Goal: Task Accomplishment & Management: Manage account settings

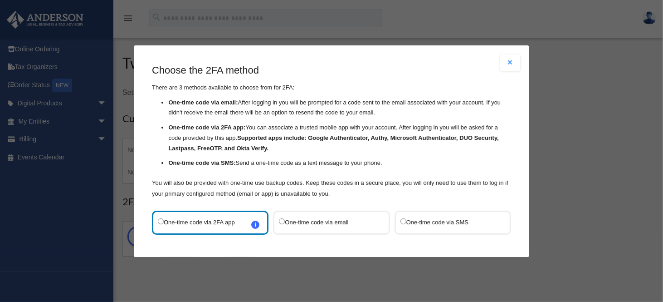
click at [401, 221] on label "One-time code via SMS" at bounding box center [448, 222] width 96 height 12
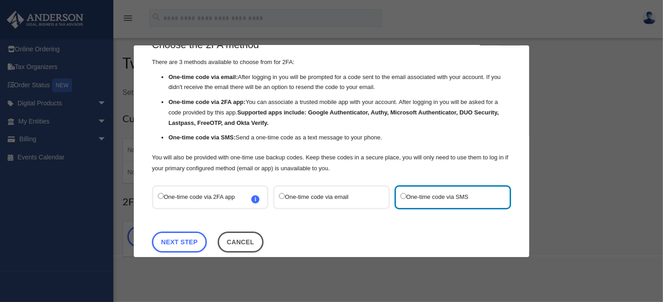
scroll to position [39, 0]
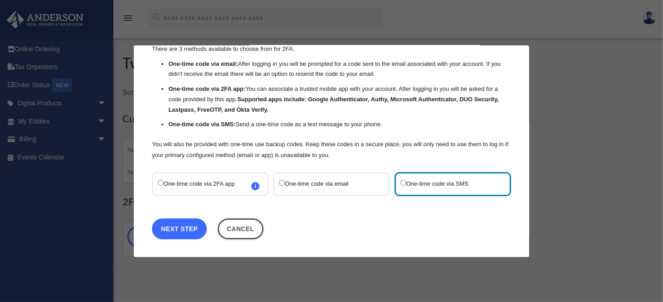
click at [186, 223] on link "Next Step" at bounding box center [179, 228] width 55 height 21
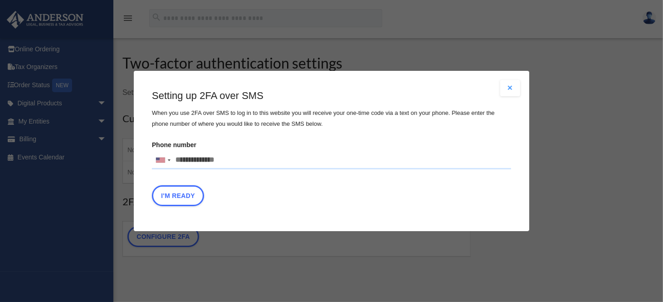
click at [231, 160] on input "Phone number United States +1 United Kingdom +44 Afghanistan (‫افغانستان‬‎) +93…" at bounding box center [331, 160] width 359 height 18
type input "**********"
click at [308, 182] on div "Setting up 2FA over SMS When you use 2FA over SMS to log in to this website you…" at bounding box center [331, 150] width 359 height 122
click at [185, 200] on button "I'm Ready" at bounding box center [178, 195] width 52 height 21
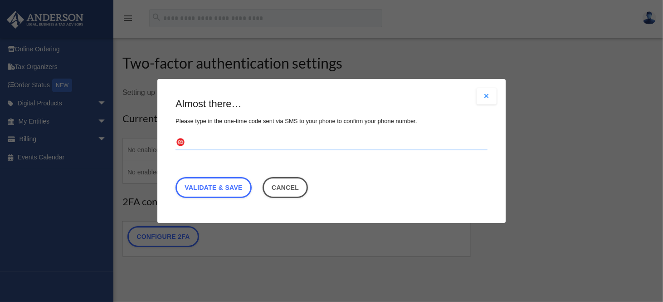
click at [246, 144] on input "text" at bounding box center [331, 143] width 312 height 15
type input "******"
click at [216, 185] on link "Validate & Save" at bounding box center [213, 187] width 76 height 21
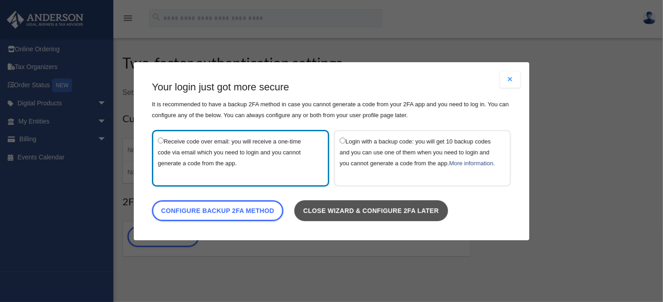
click at [374, 212] on link "Close wizard & configure 2FA later" at bounding box center [371, 210] width 154 height 21
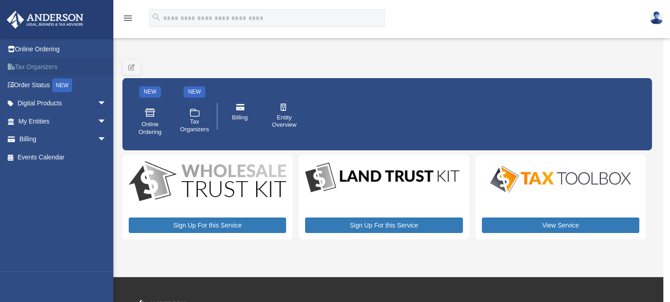
click at [42, 64] on link "Tax Organizers" at bounding box center [63, 67] width 114 height 18
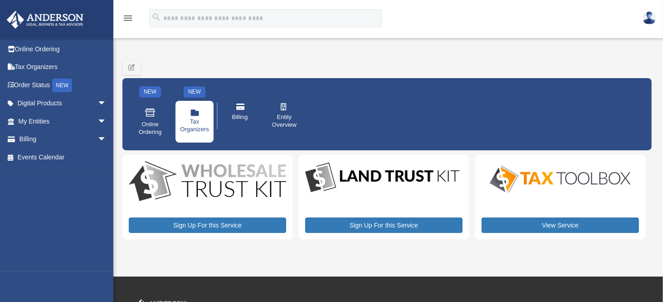
click at [193, 118] on span "Tax Organizers" at bounding box center [194, 125] width 29 height 15
click at [191, 120] on span "Tax Organizers" at bounding box center [194, 125] width 29 height 15
click at [189, 92] on div "NEW" at bounding box center [195, 91] width 22 height 11
